Goal: Information Seeking & Learning: Learn about a topic

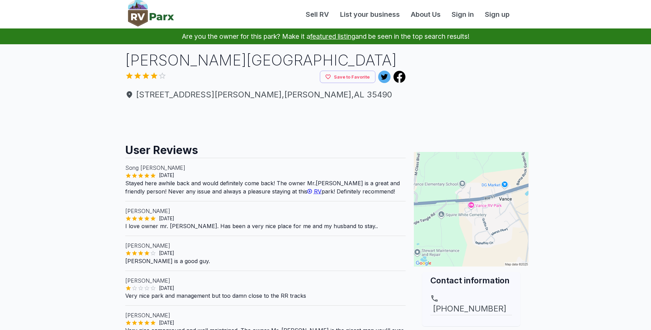
scroll to position [69, 0]
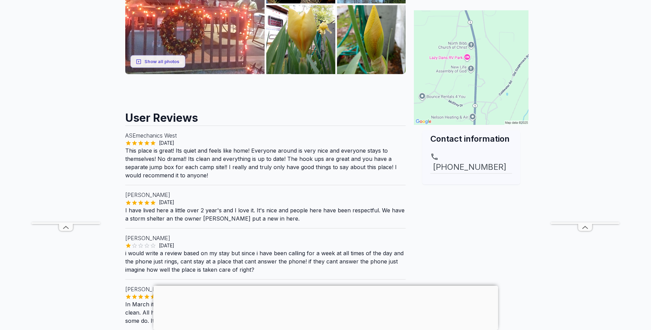
scroll to position [172, 0]
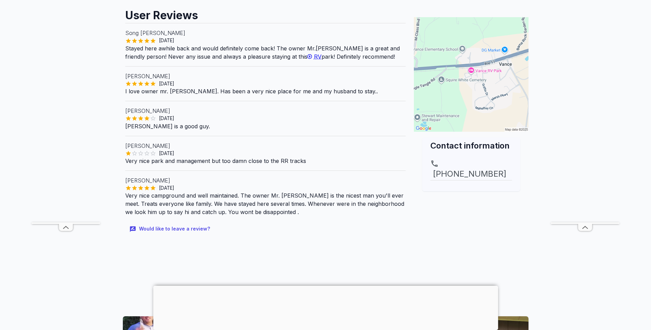
scroll to position [137, 0]
